Goal: Information Seeking & Learning: Check status

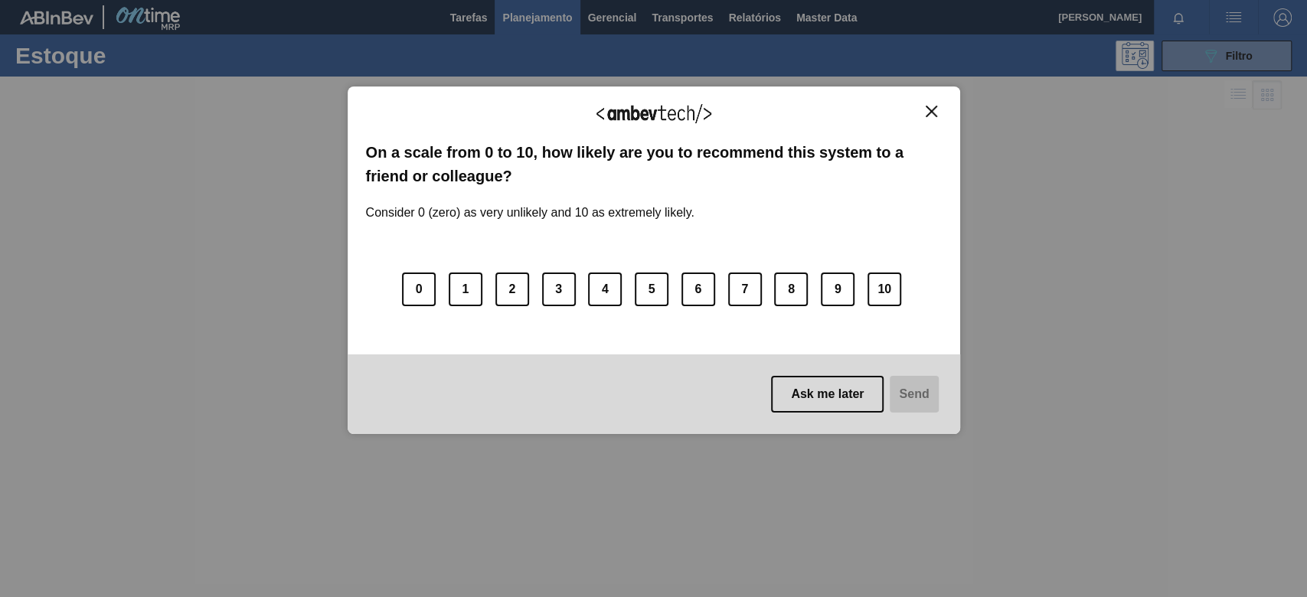
click at [890, 103] on div "We appreciate your feedback! On a scale from 0 to 10, how likely are you to rec…" at bounding box center [654, 261] width 613 height 348
click at [890, 107] on img "Close" at bounding box center [931, 111] width 11 height 11
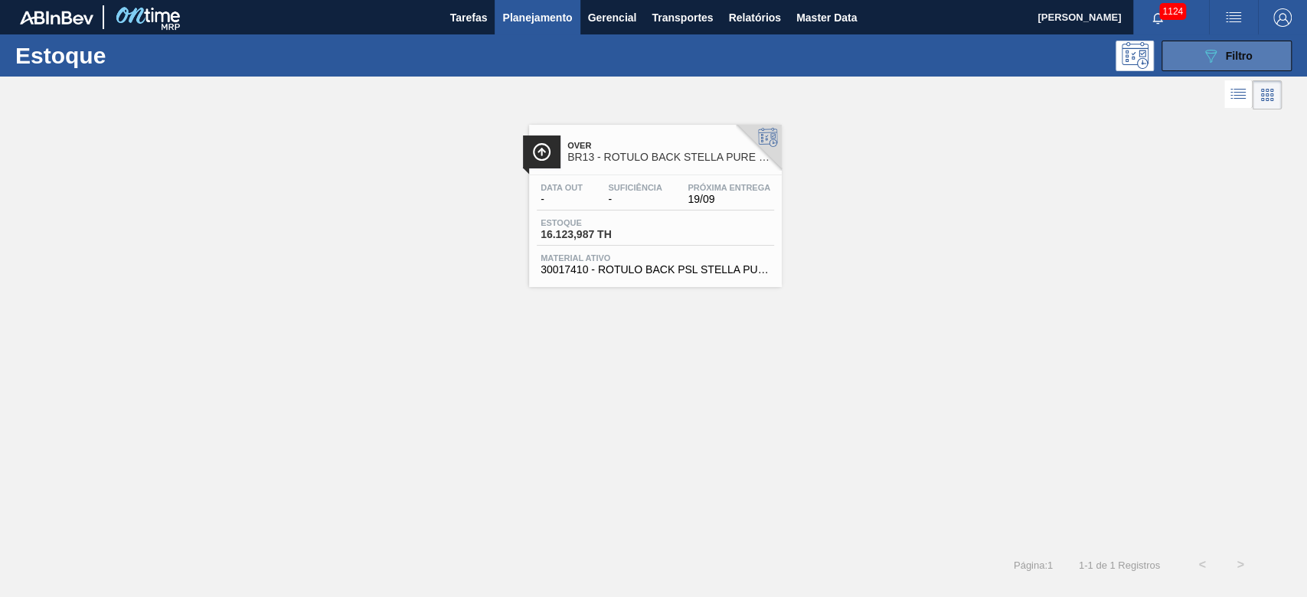
click at [890, 49] on div "089F7B8B-B2A5-4AFE-B5C0-19BA573D28AC Filtro" at bounding box center [1226, 56] width 51 height 18
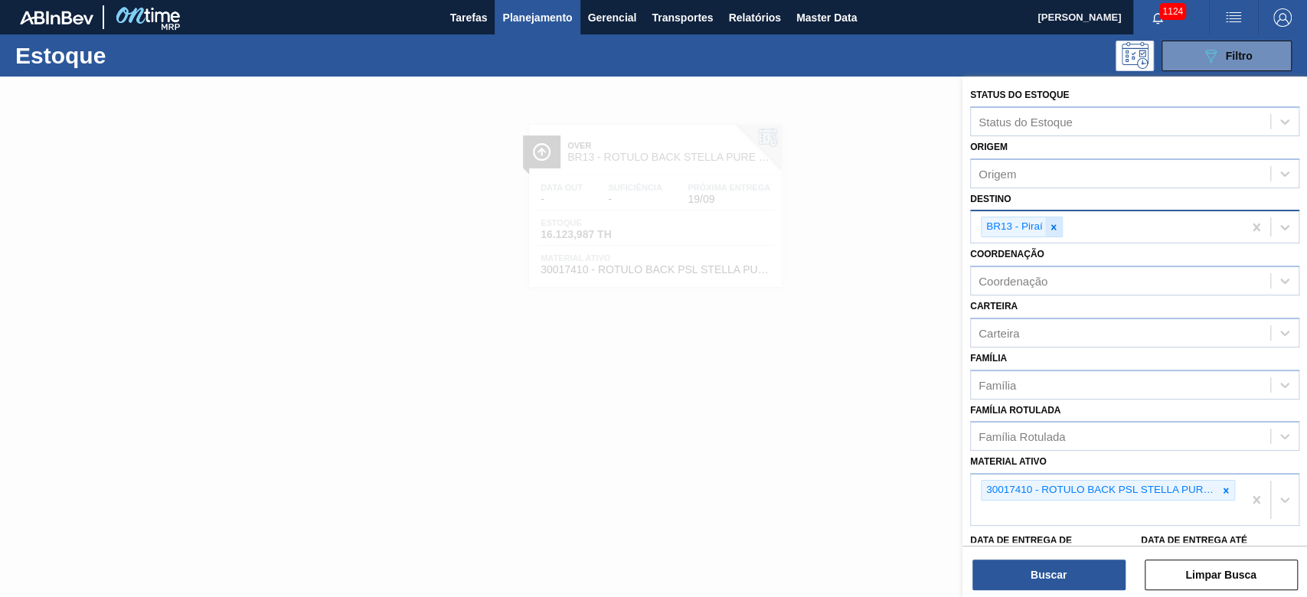
click at [890, 232] on div at bounding box center [1053, 226] width 17 height 19
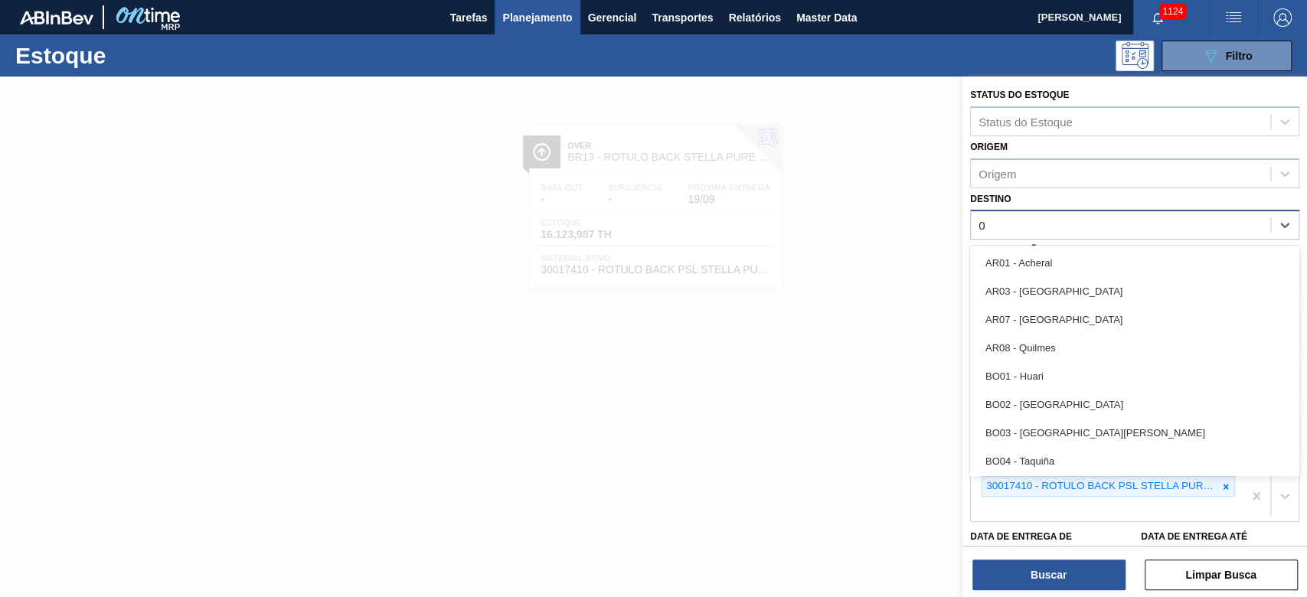
type input "07"
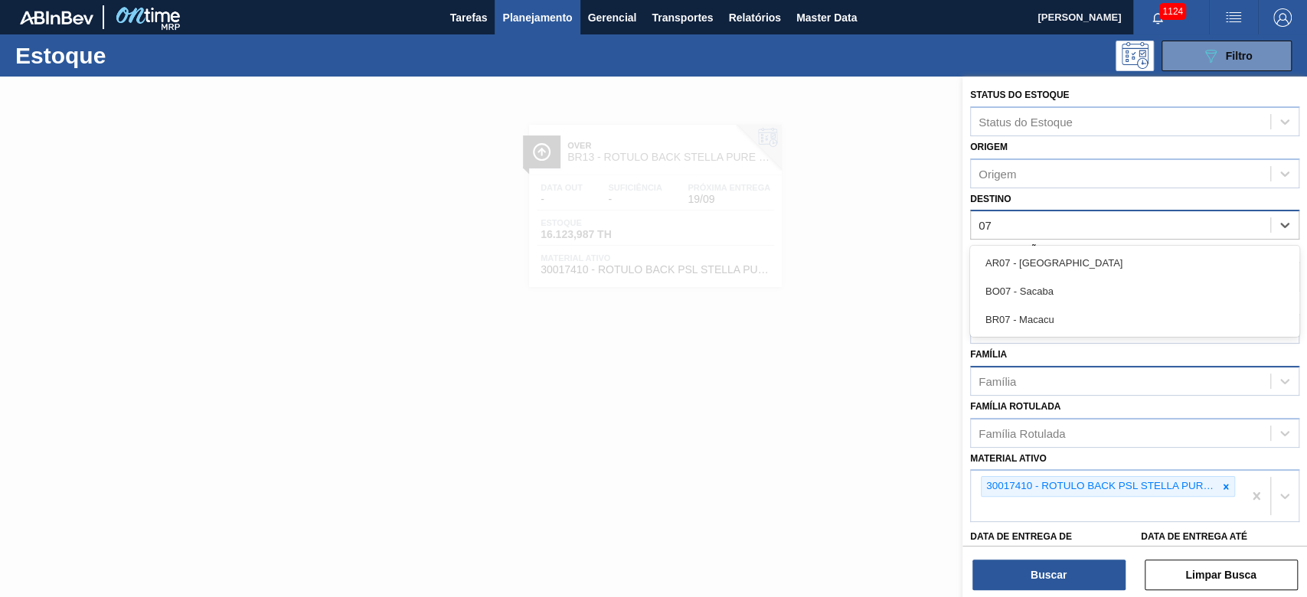
drag, startPoint x: 996, startPoint y: 289, endPoint x: 1144, endPoint y: 397, distance: 183.0
click at [890, 289] on div "BO07 - Sacaba" at bounding box center [1134, 291] width 329 height 28
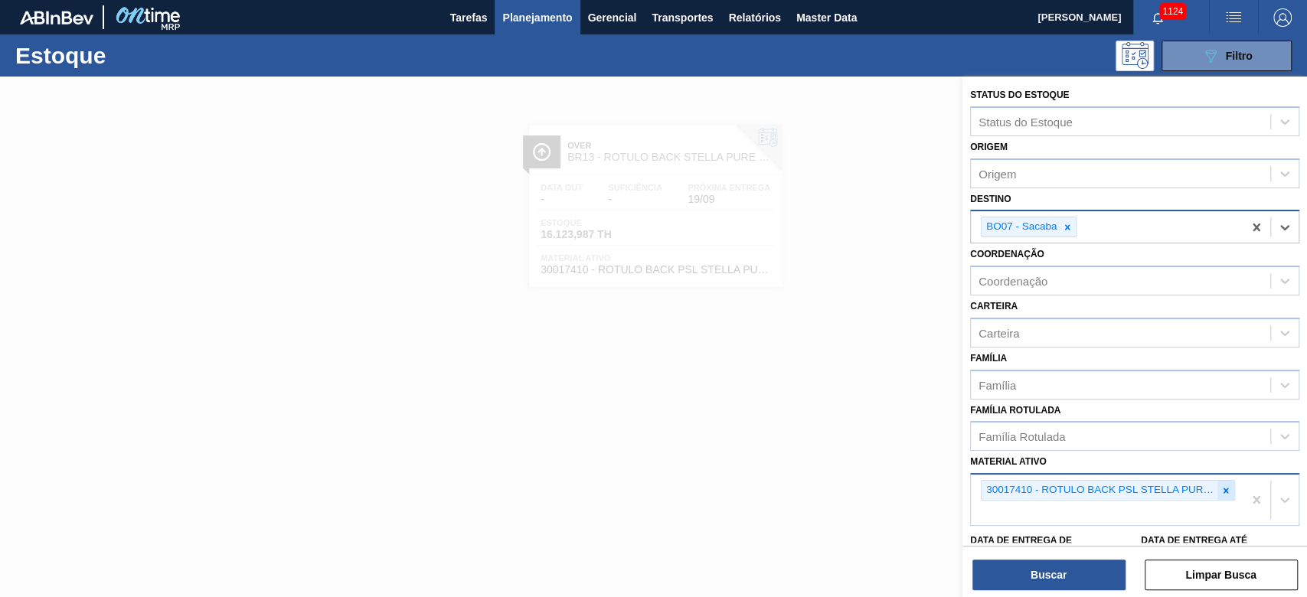
click at [890, 407] on icon at bounding box center [1226, 490] width 11 height 11
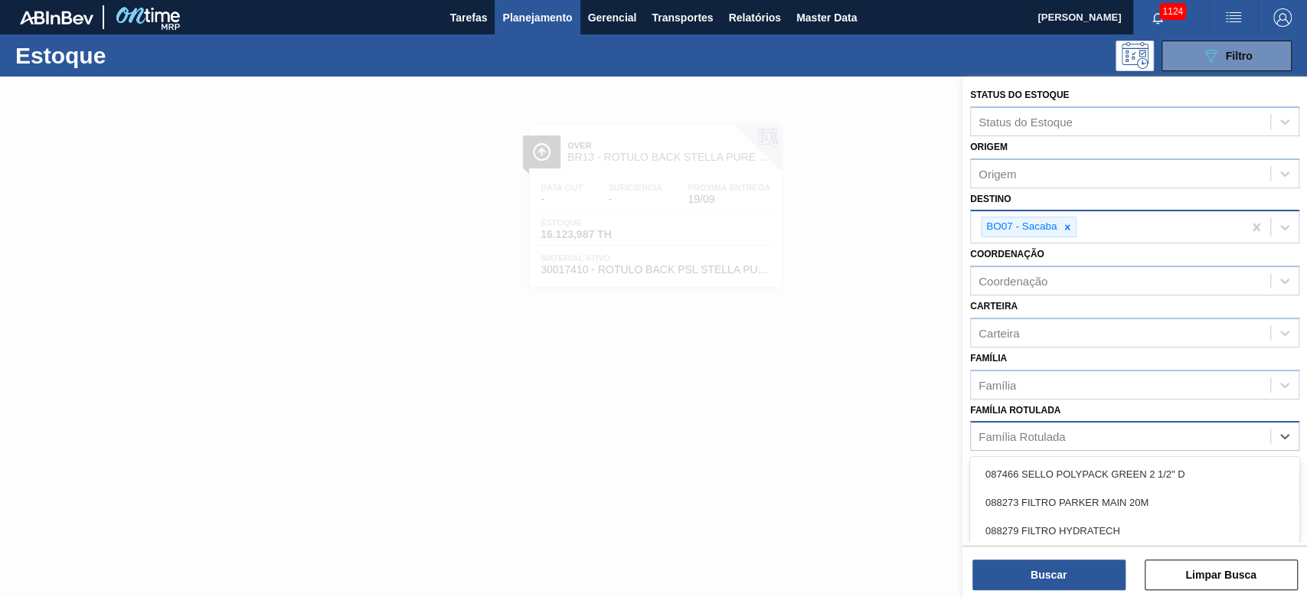
click at [890, 407] on div "Família Rotulada" at bounding box center [1022, 436] width 87 height 13
type Rotulada "15,65"
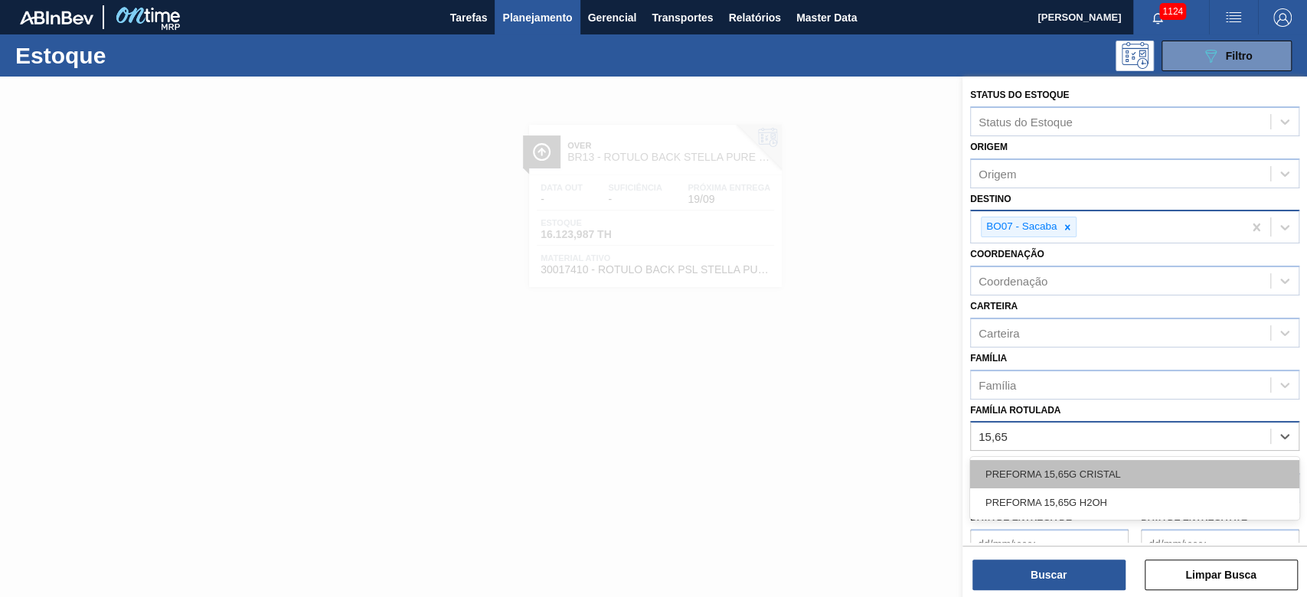
click at [890, 407] on div "PREFORMA 15,65G CRISTAL" at bounding box center [1134, 474] width 329 height 28
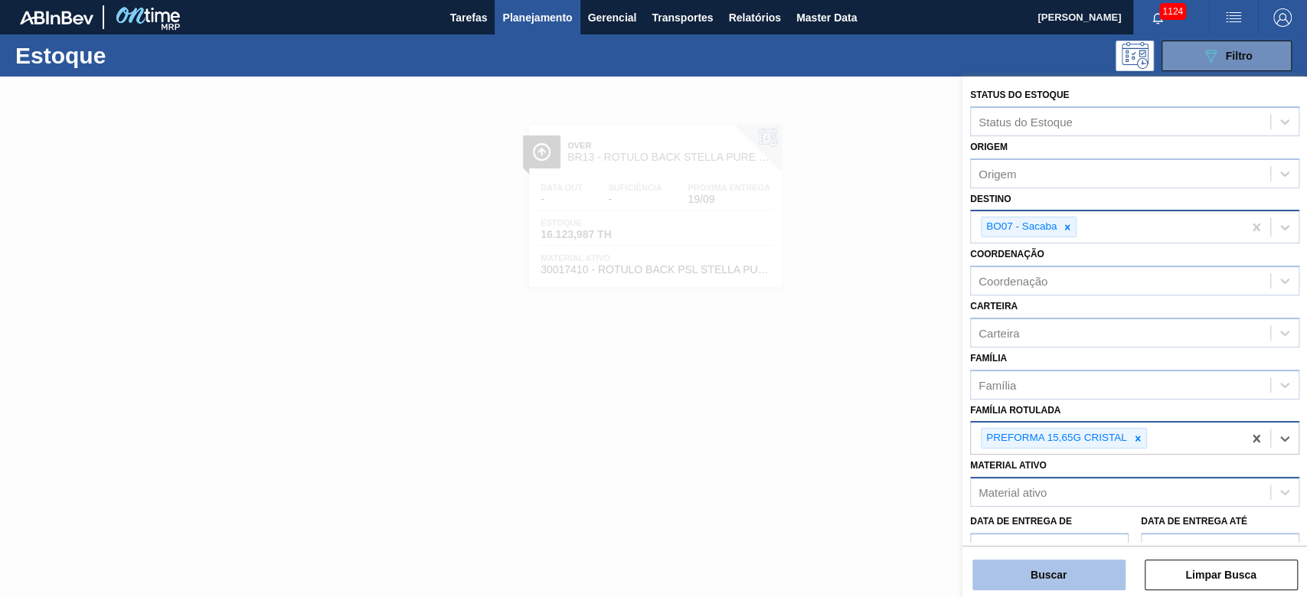
click at [890, 407] on button "Buscar" at bounding box center [1048, 575] width 153 height 31
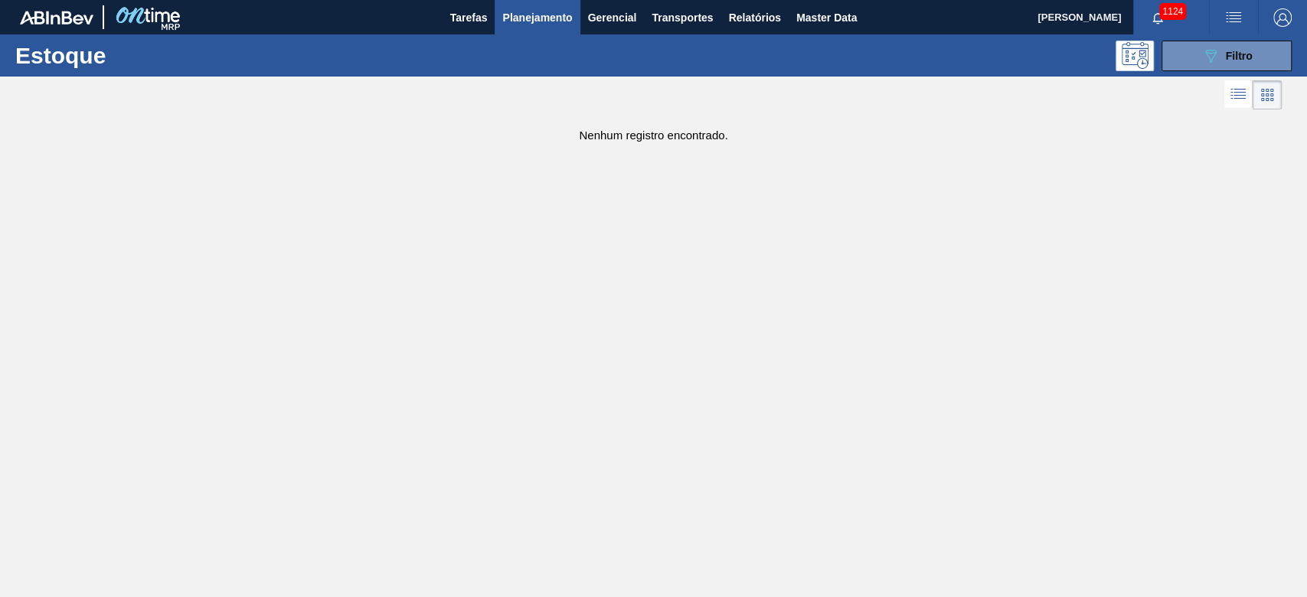
click at [890, 60] on icon "089F7B8B-B2A5-4AFE-B5C0-19BA573D28AC" at bounding box center [1210, 56] width 18 height 18
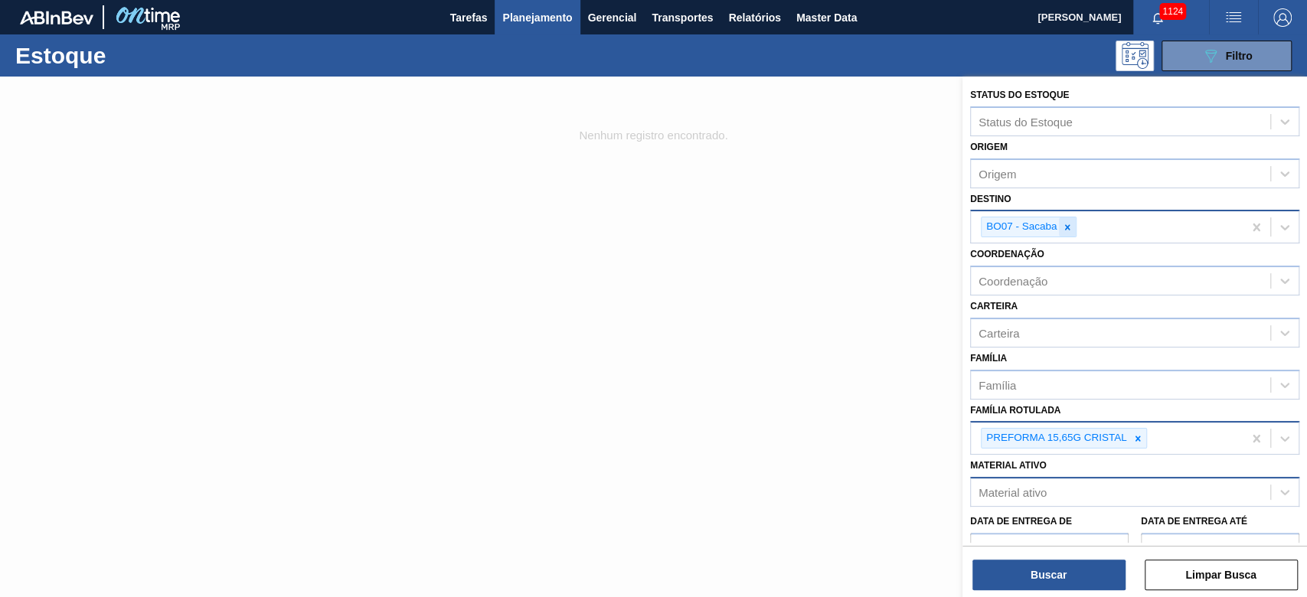
click at [890, 225] on icon at bounding box center [1067, 227] width 11 height 11
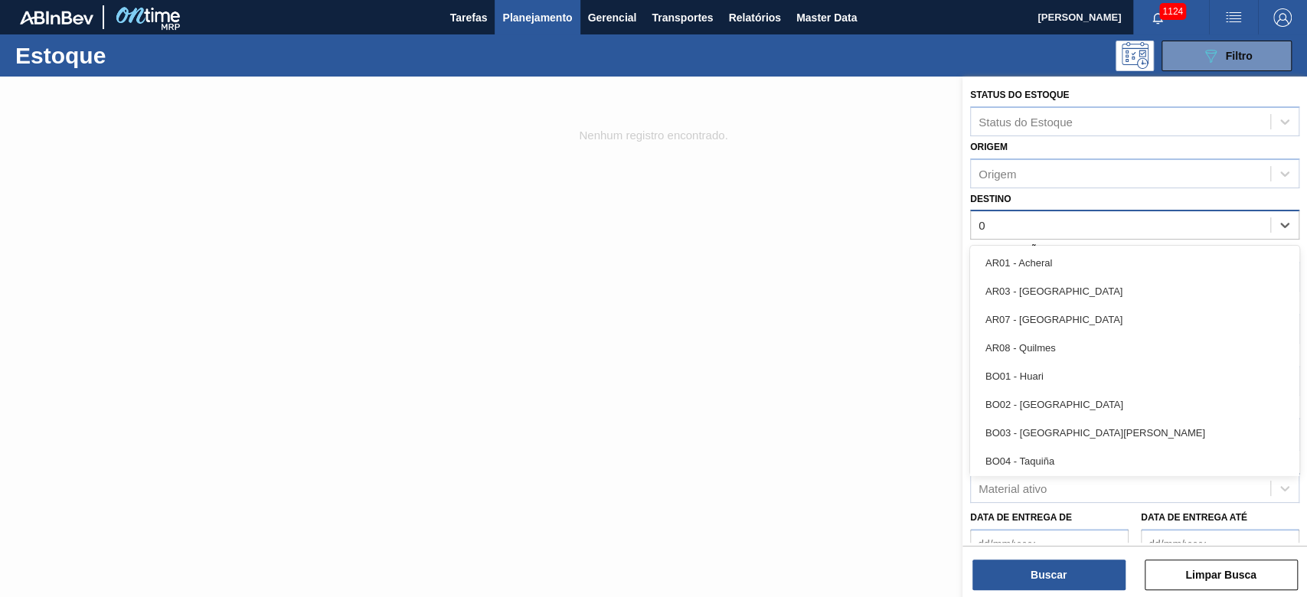
type input "07"
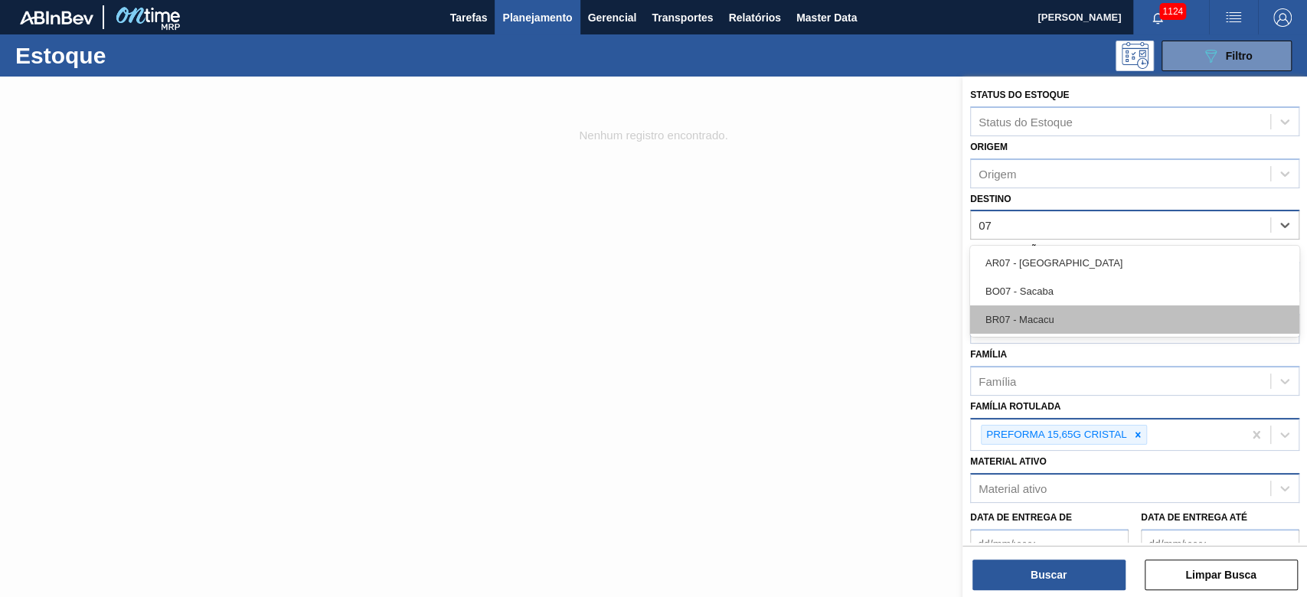
click at [890, 321] on div "BR07 - Macacu" at bounding box center [1134, 320] width 329 height 28
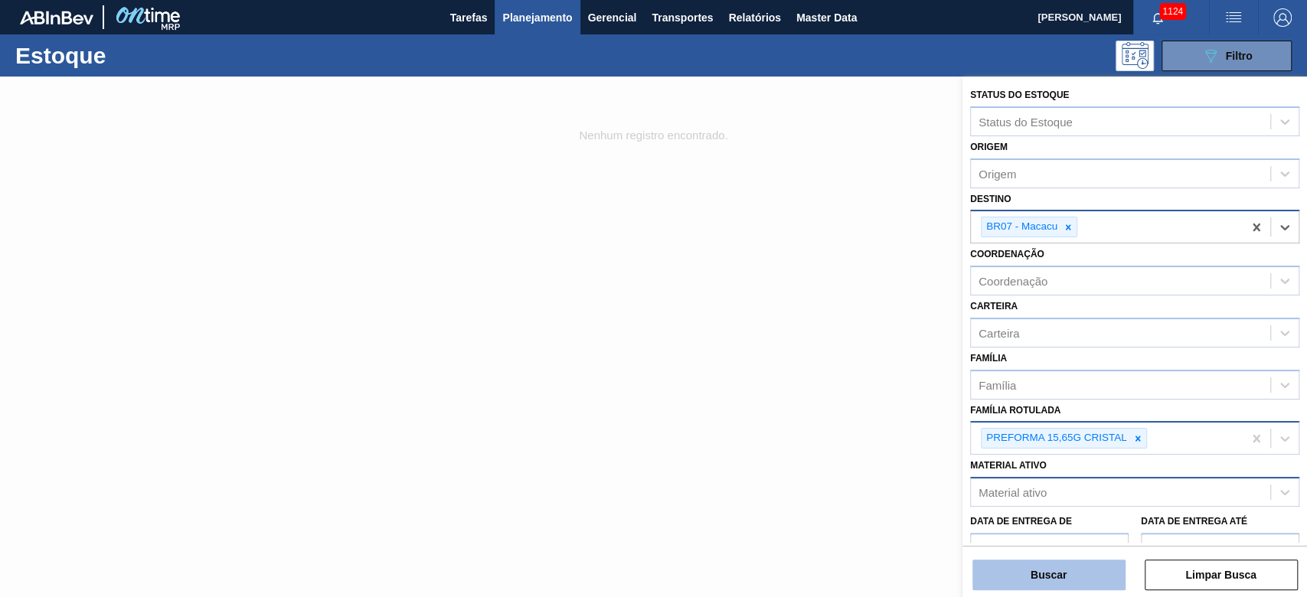
click at [890, 407] on button "Buscar" at bounding box center [1048, 575] width 153 height 31
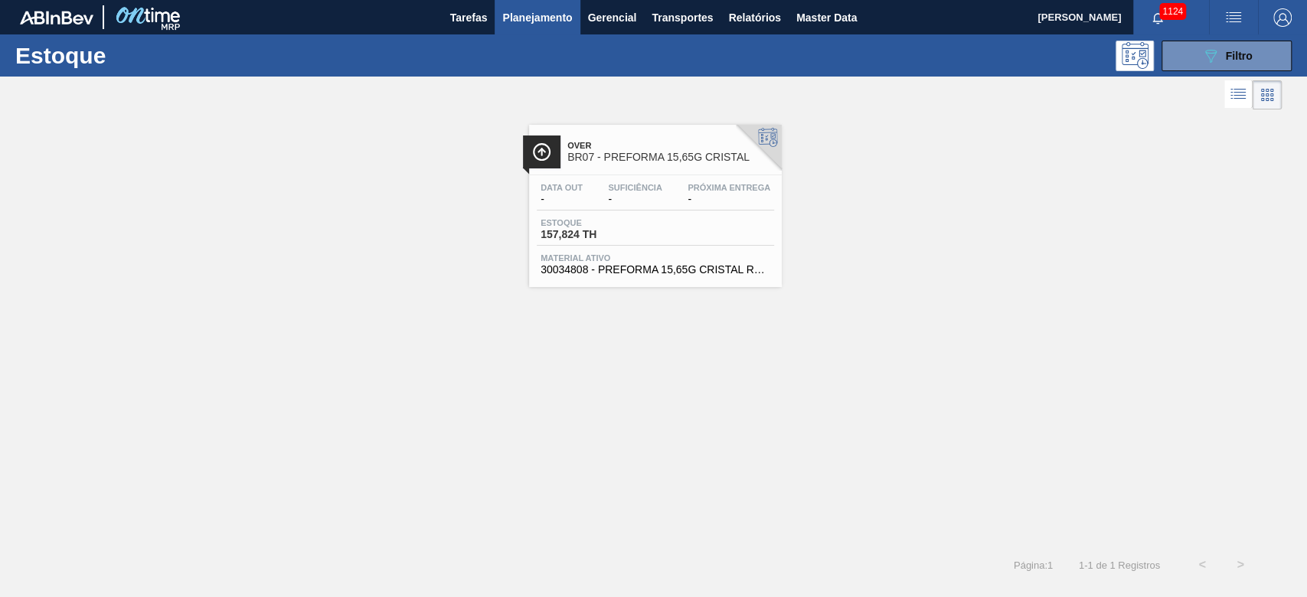
click at [675, 232] on div "Estoque 157,824 TH" at bounding box center [655, 232] width 237 height 28
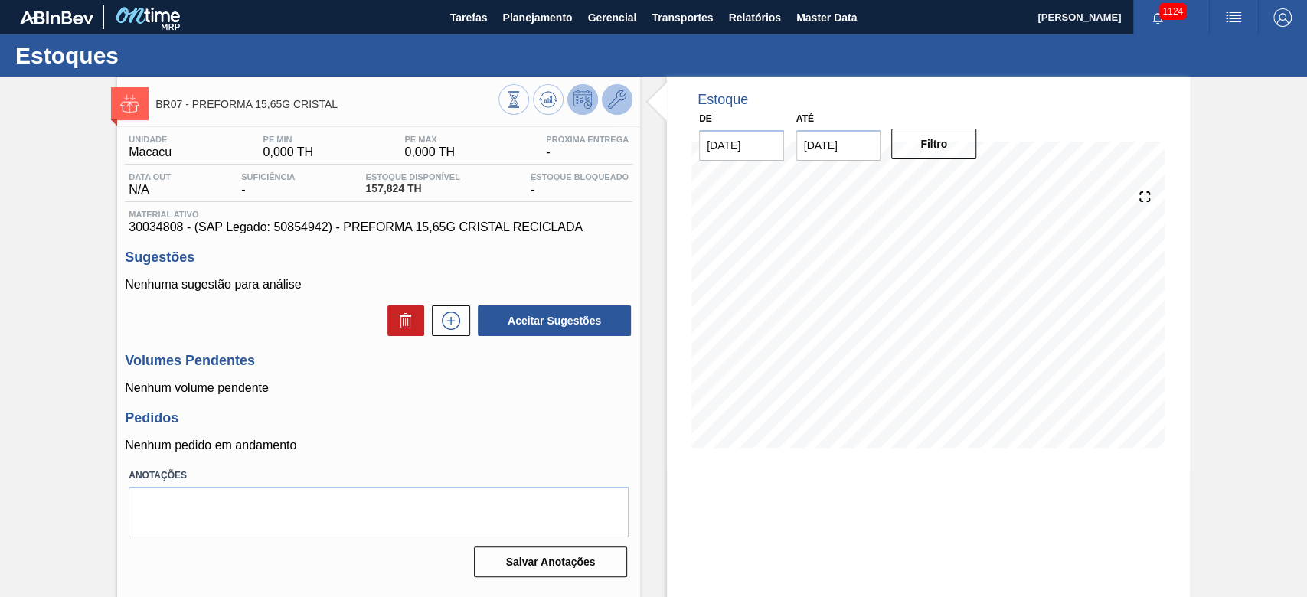
click at [619, 96] on icon at bounding box center [617, 99] width 18 height 18
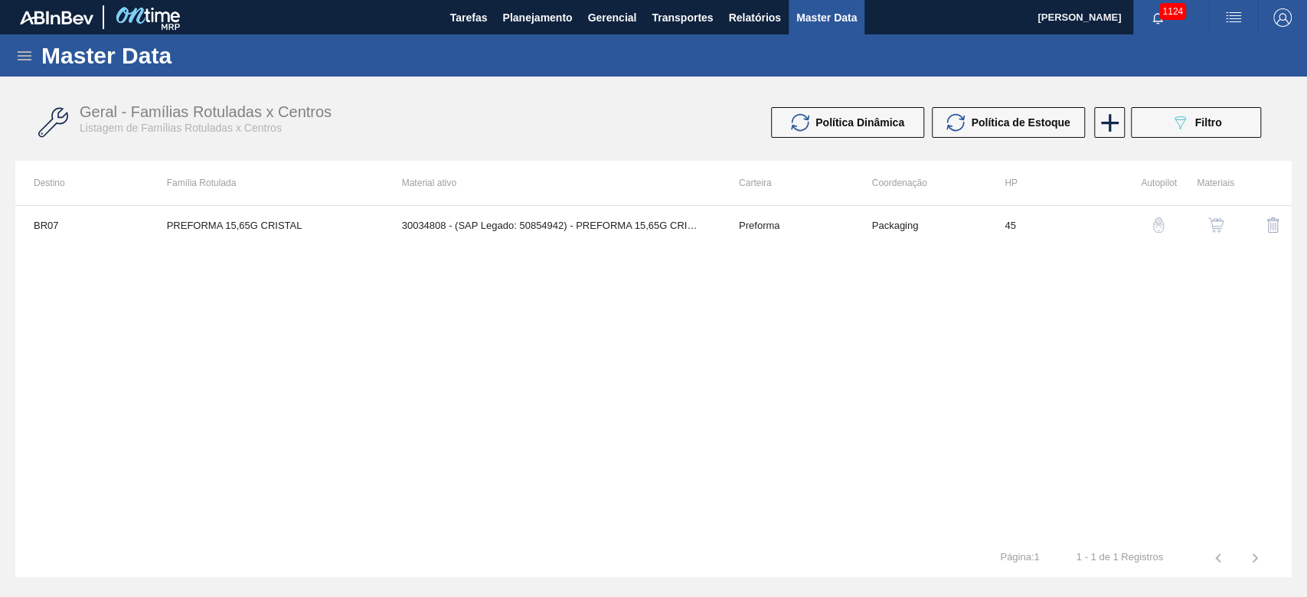
click at [890, 224] on img "button" at bounding box center [1215, 224] width 15 height 15
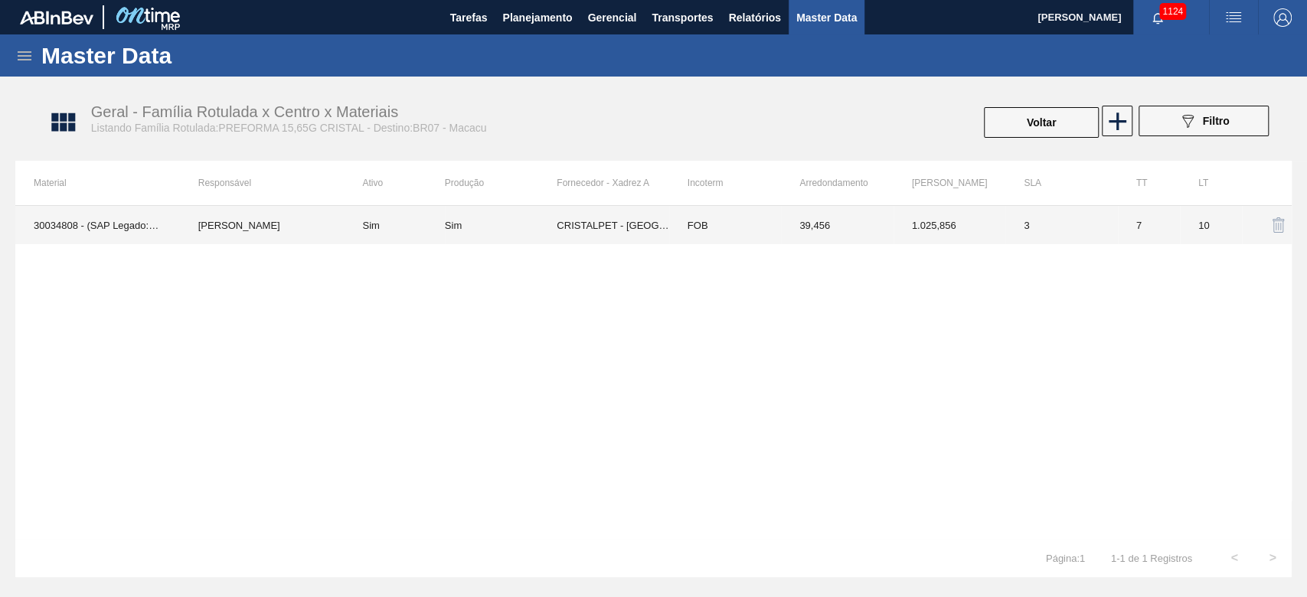
click at [208, 217] on td "Leandro de Paula" at bounding box center [262, 225] width 165 height 38
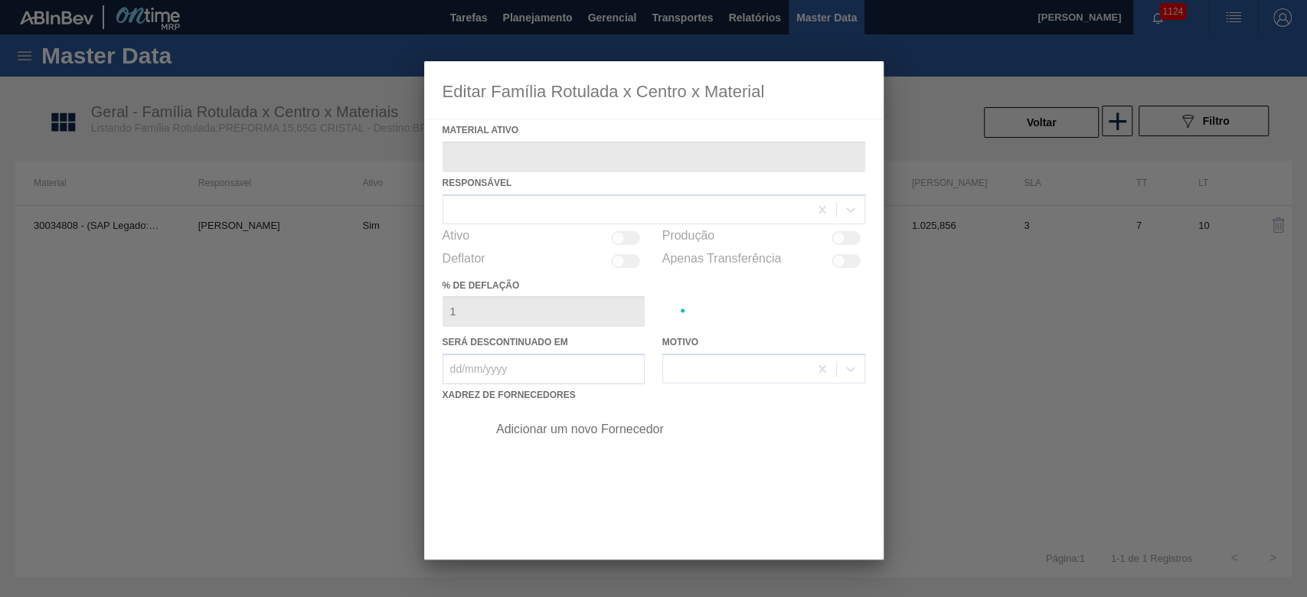
type ativo "30034808 - (SAP Legado: 50854942) - PREFORMA 15,65G CRISTAL RECICLADA"
checkbox input "true"
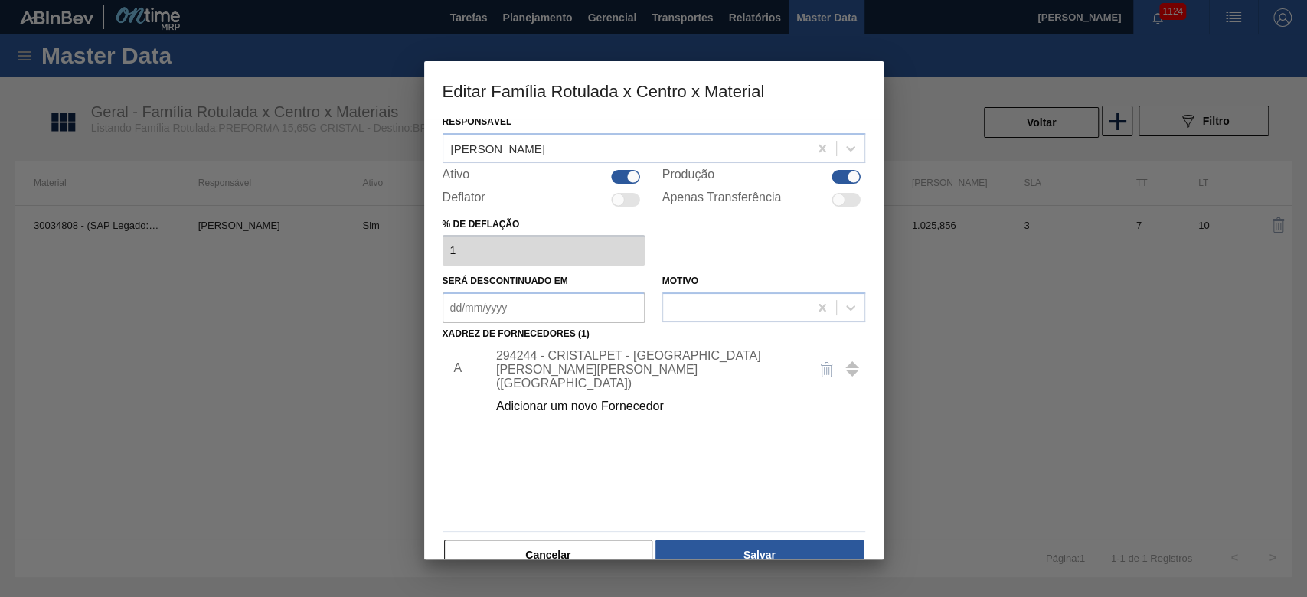
scroll to position [92, 0]
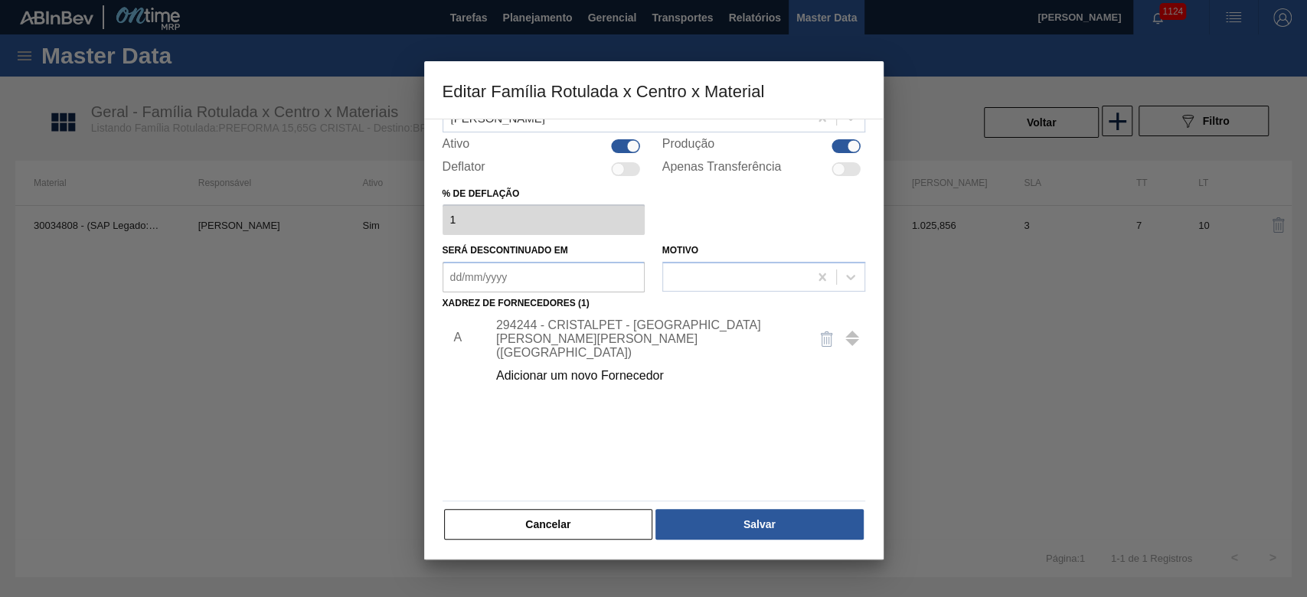
drag, startPoint x: 569, startPoint y: 524, endPoint x: 778, endPoint y: 290, distance: 313.4
click at [575, 407] on button "Cancelar" at bounding box center [548, 524] width 209 height 31
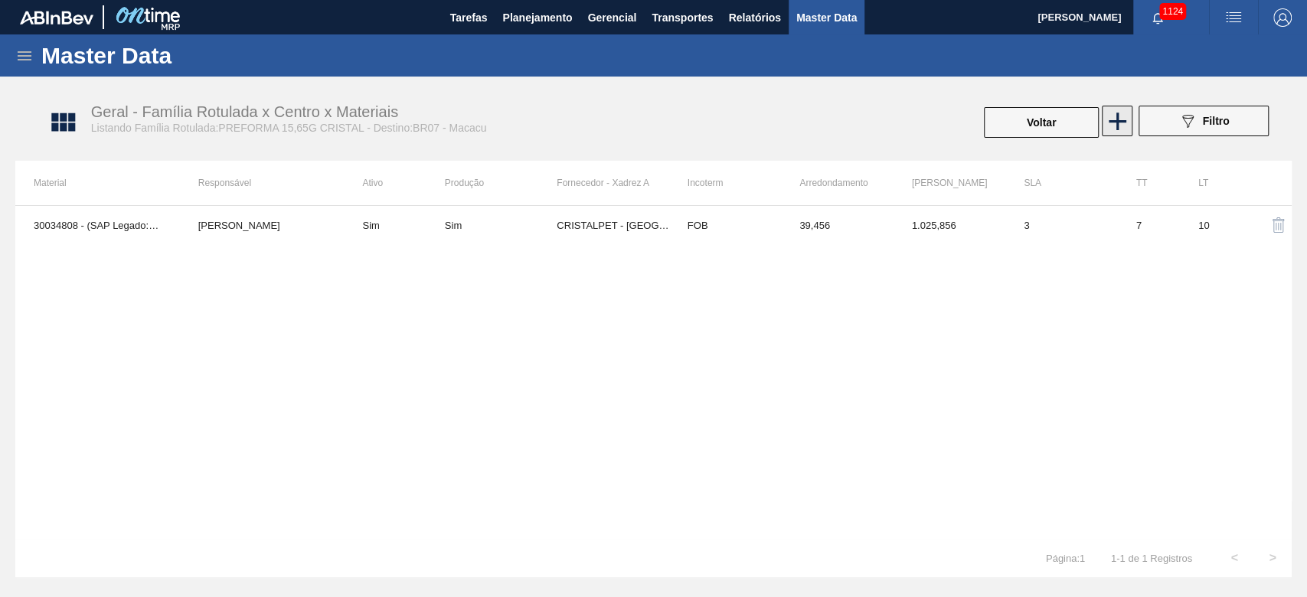
click at [890, 115] on icon at bounding box center [1118, 121] width 30 height 30
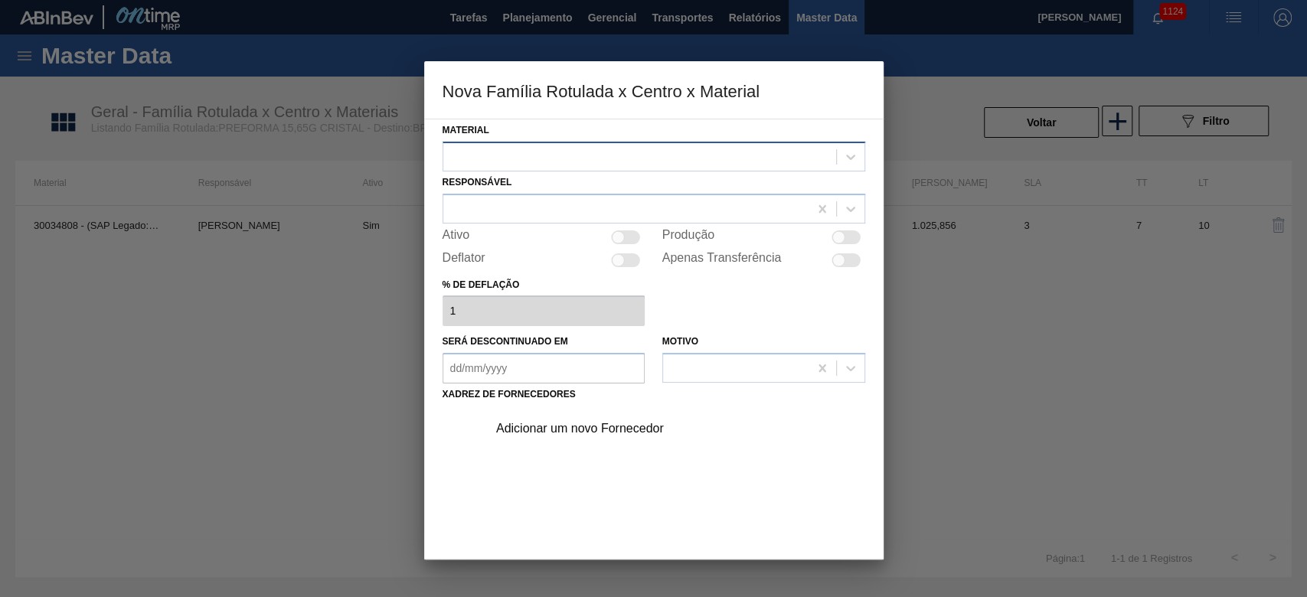
click at [509, 151] on div at bounding box center [639, 156] width 393 height 22
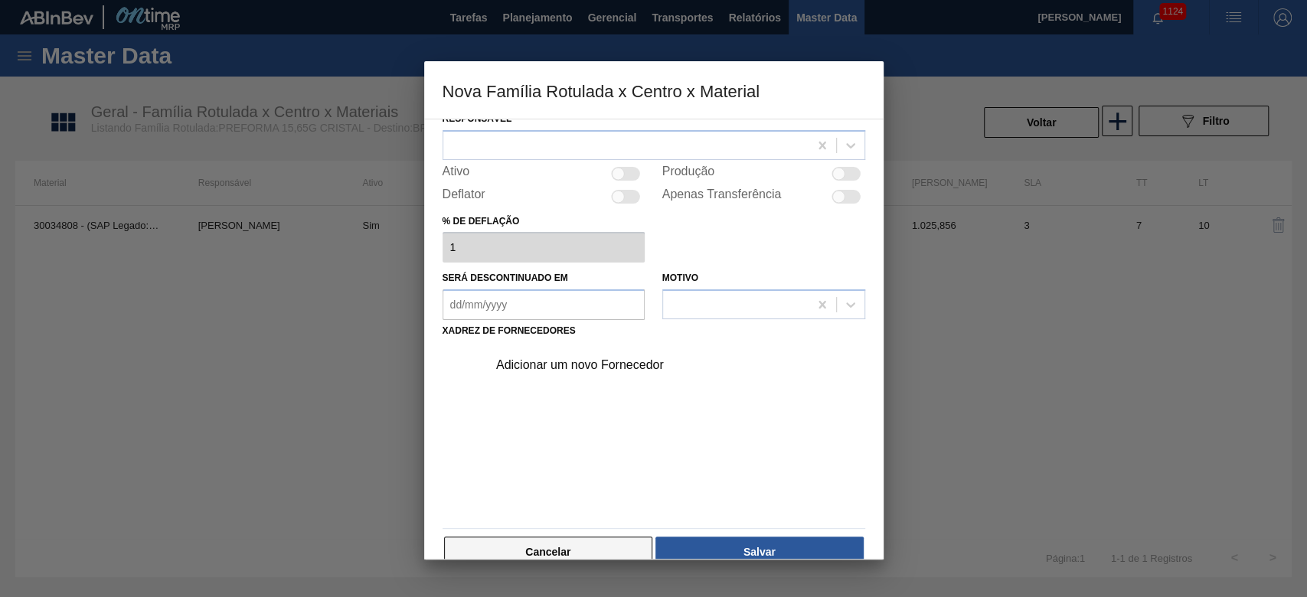
scroll to position [91, 0]
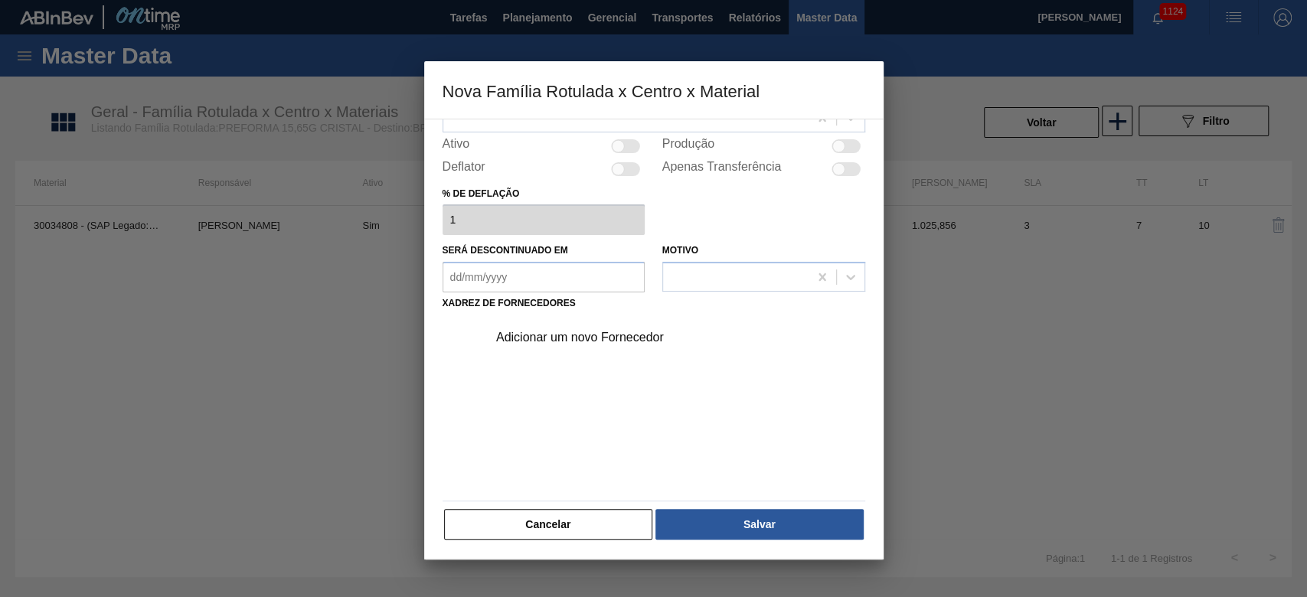
click at [607, 407] on button "Cancelar" at bounding box center [548, 524] width 209 height 31
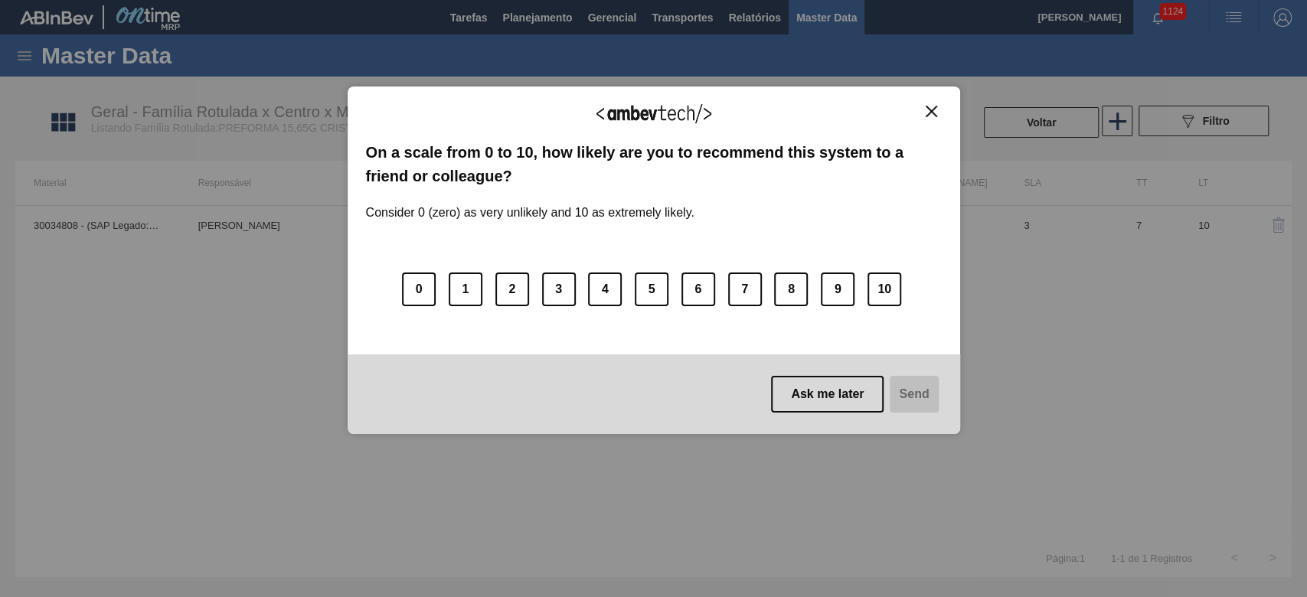
click at [890, 110] on img "Close" at bounding box center [931, 111] width 11 height 11
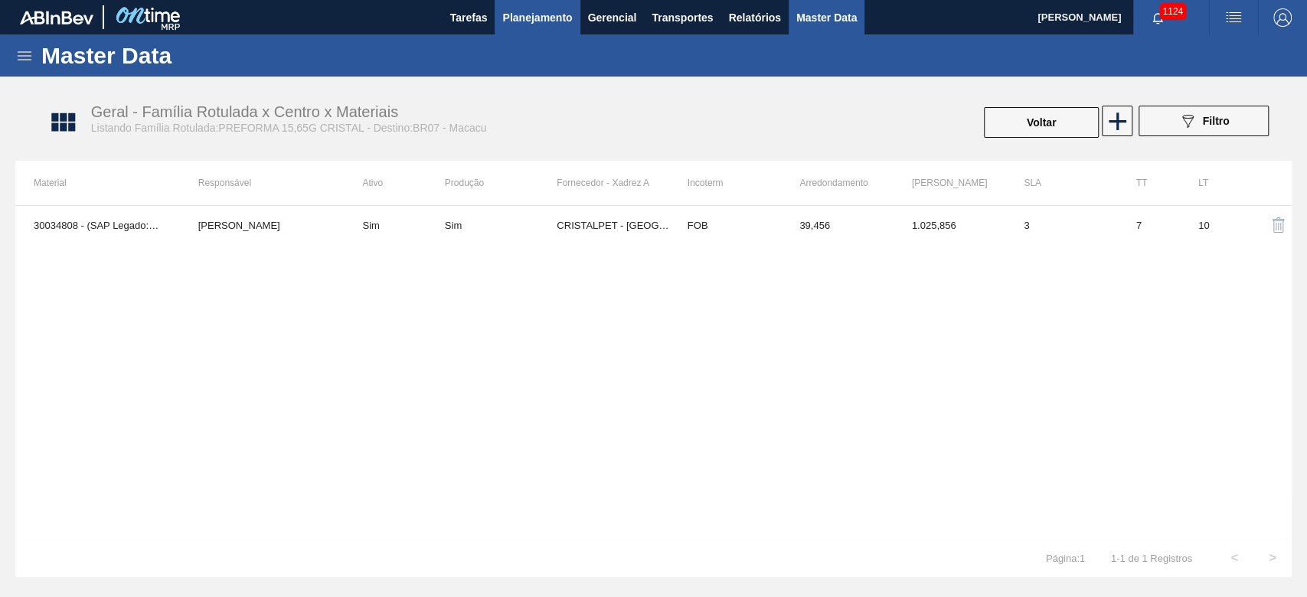
click at [516, 21] on span "Planejamento" at bounding box center [537, 17] width 70 height 18
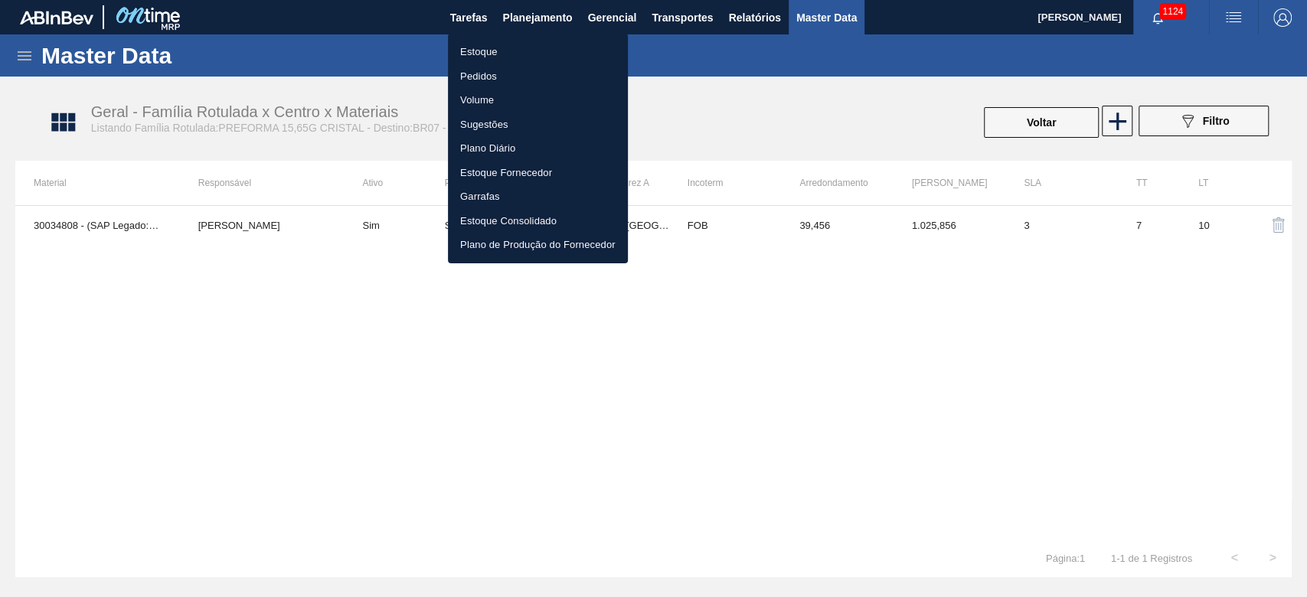
click at [467, 54] on li "Estoque" at bounding box center [538, 52] width 180 height 25
